Goal: Task Accomplishment & Management: Use online tool/utility

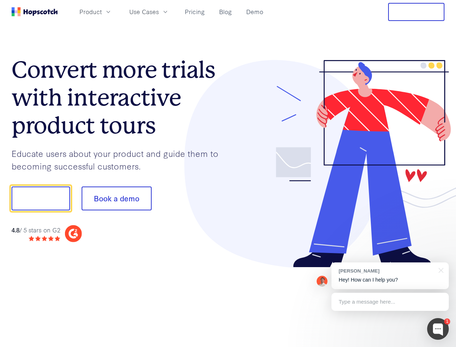
click at [228, 173] on div at bounding box center [336, 164] width 217 height 208
click at [102, 12] on span "Product" at bounding box center [90, 11] width 22 height 9
click at [159, 12] on span "Use Cases" at bounding box center [144, 11] width 30 height 9
click at [416, 12] on button "Free Trial" at bounding box center [416, 12] width 56 height 18
click at [40, 198] on button "Show me!" at bounding box center [41, 198] width 58 height 24
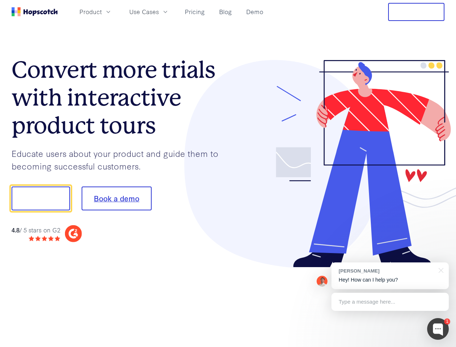
click at [116, 198] on button "Book a demo" at bounding box center [117, 198] width 70 height 24
click at [438, 329] on div at bounding box center [438, 329] width 22 height 22
click at [390, 276] on div "[PERSON_NAME] Hey! How can I help you?" at bounding box center [389, 275] width 117 height 27
click at [440, 269] on div at bounding box center [440, 269] width 18 height 15
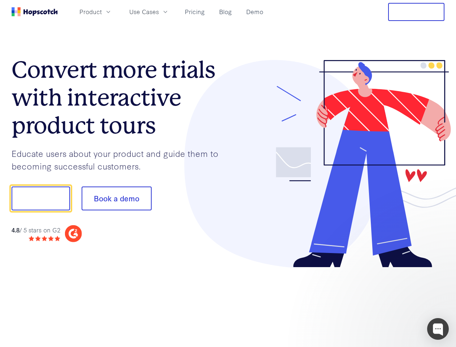
click at [390, 302] on div at bounding box center [380, 246] width 135 height 144
